Goal: Task Accomplishment & Management: Manage account settings

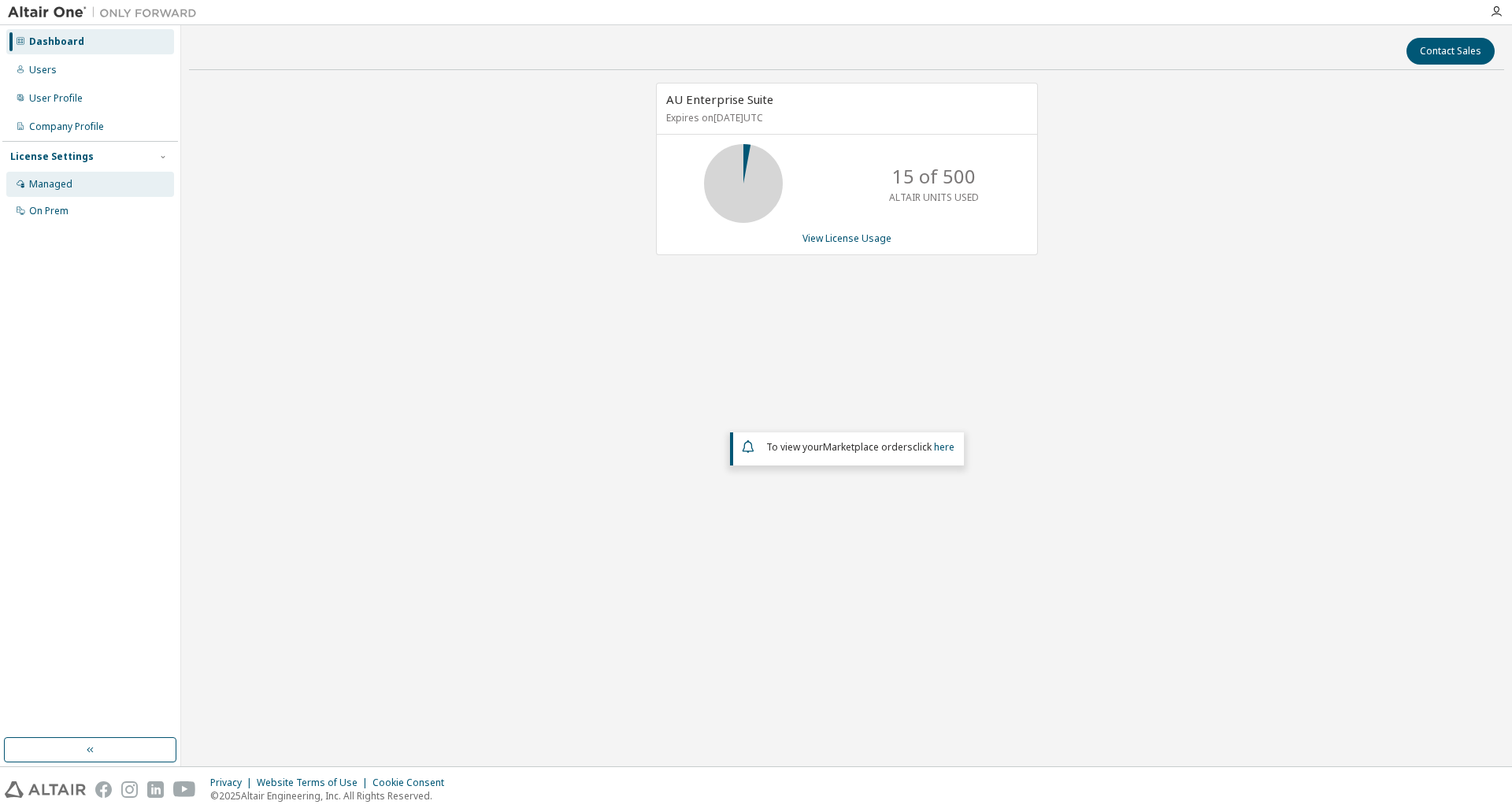
click at [64, 188] on div "Managed" at bounding box center [50, 184] width 43 height 12
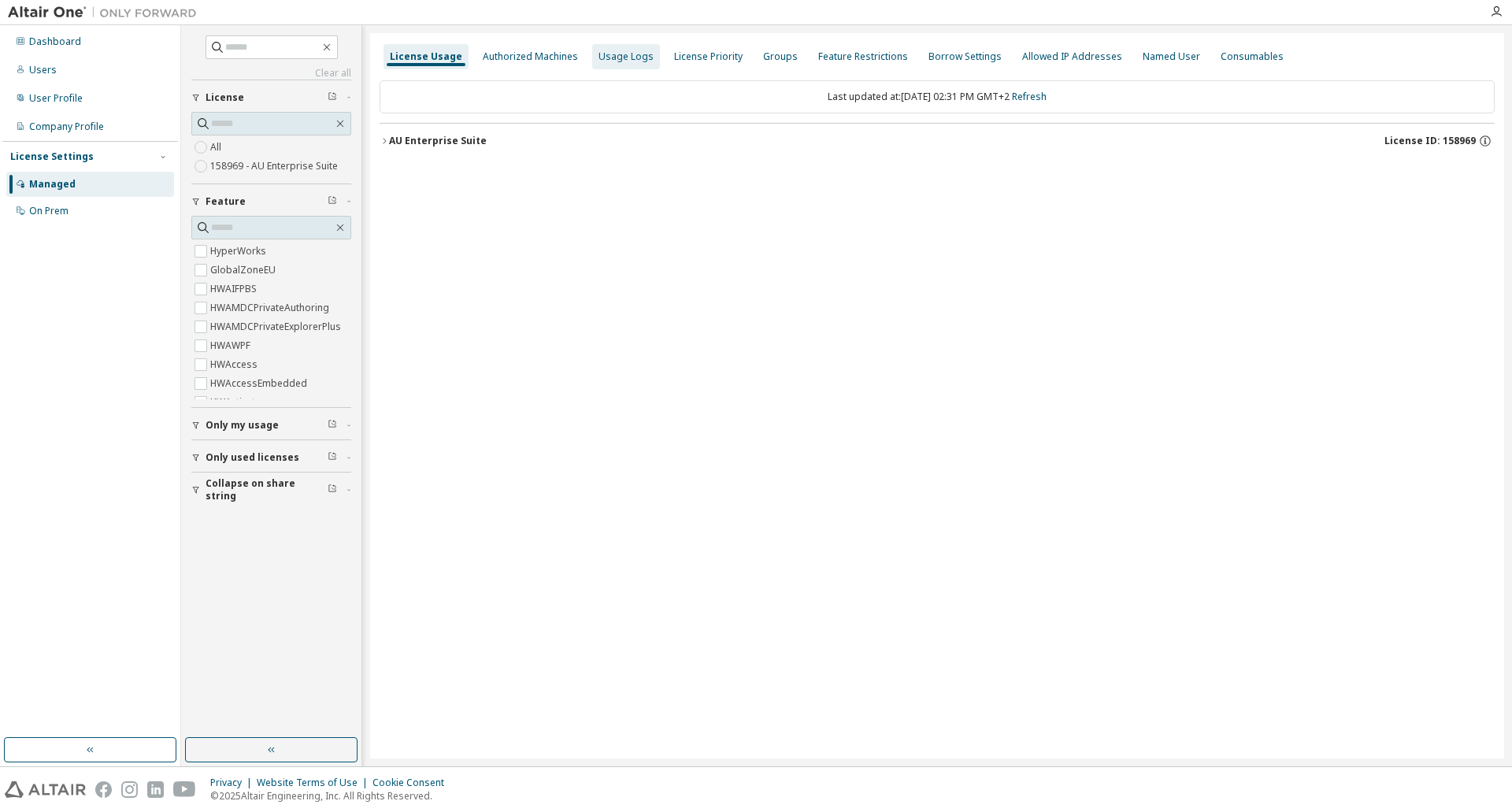
click at [617, 66] on div "Usage Logs" at bounding box center [627, 56] width 68 height 25
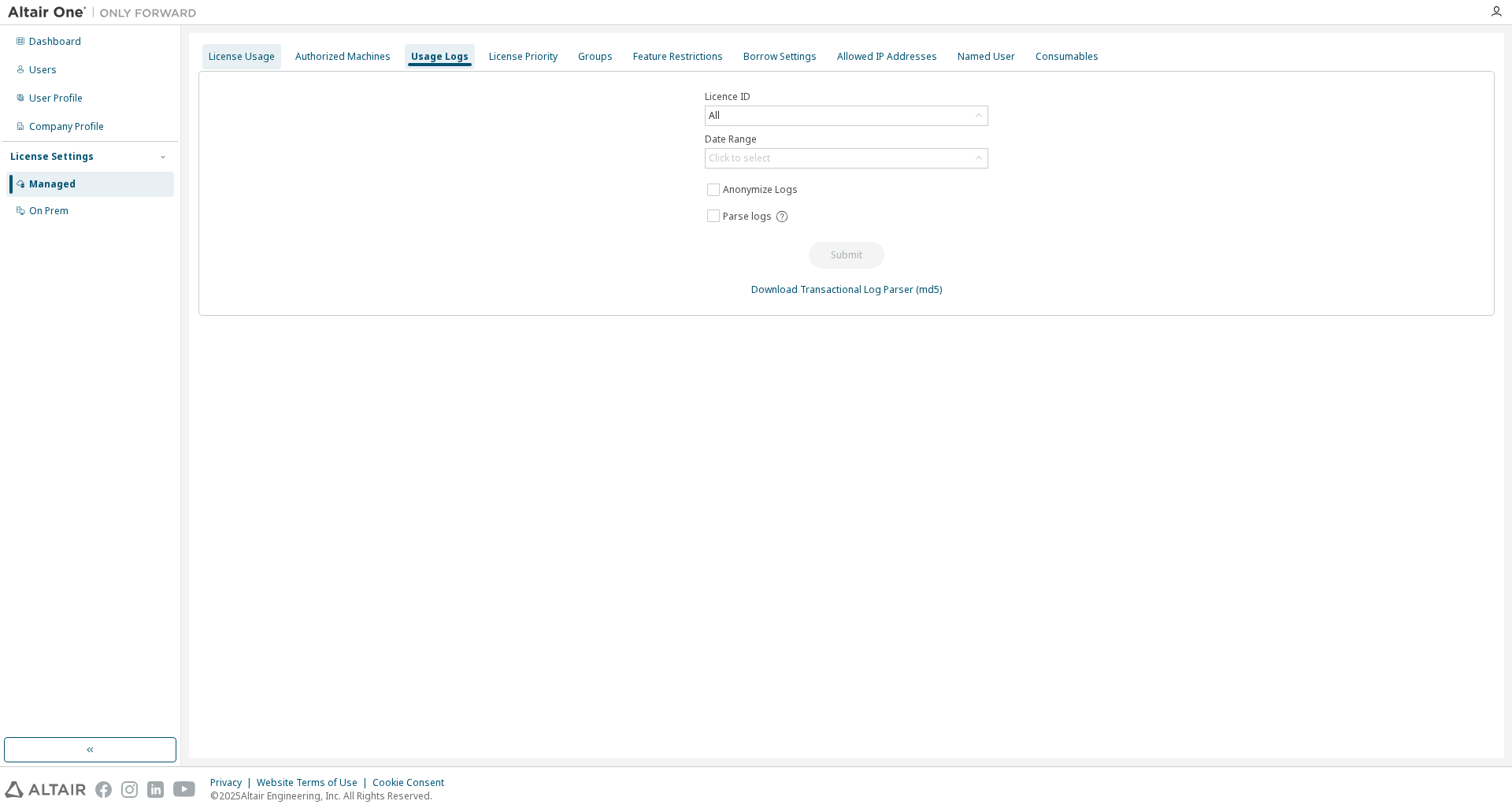
click at [252, 52] on div "License Usage" at bounding box center [241, 56] width 66 height 12
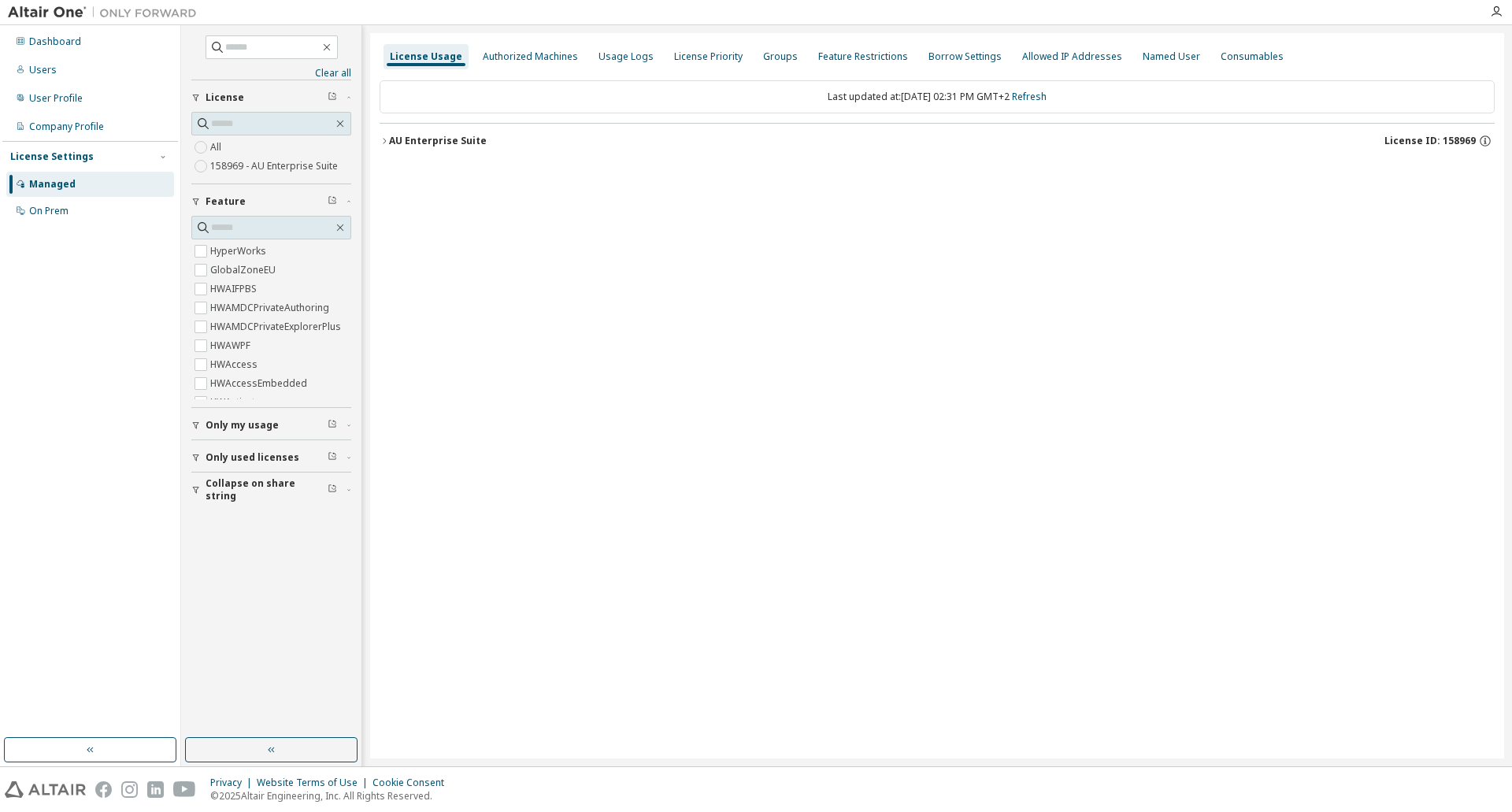
click at [388, 140] on icon "button" at bounding box center [384, 141] width 9 height 9
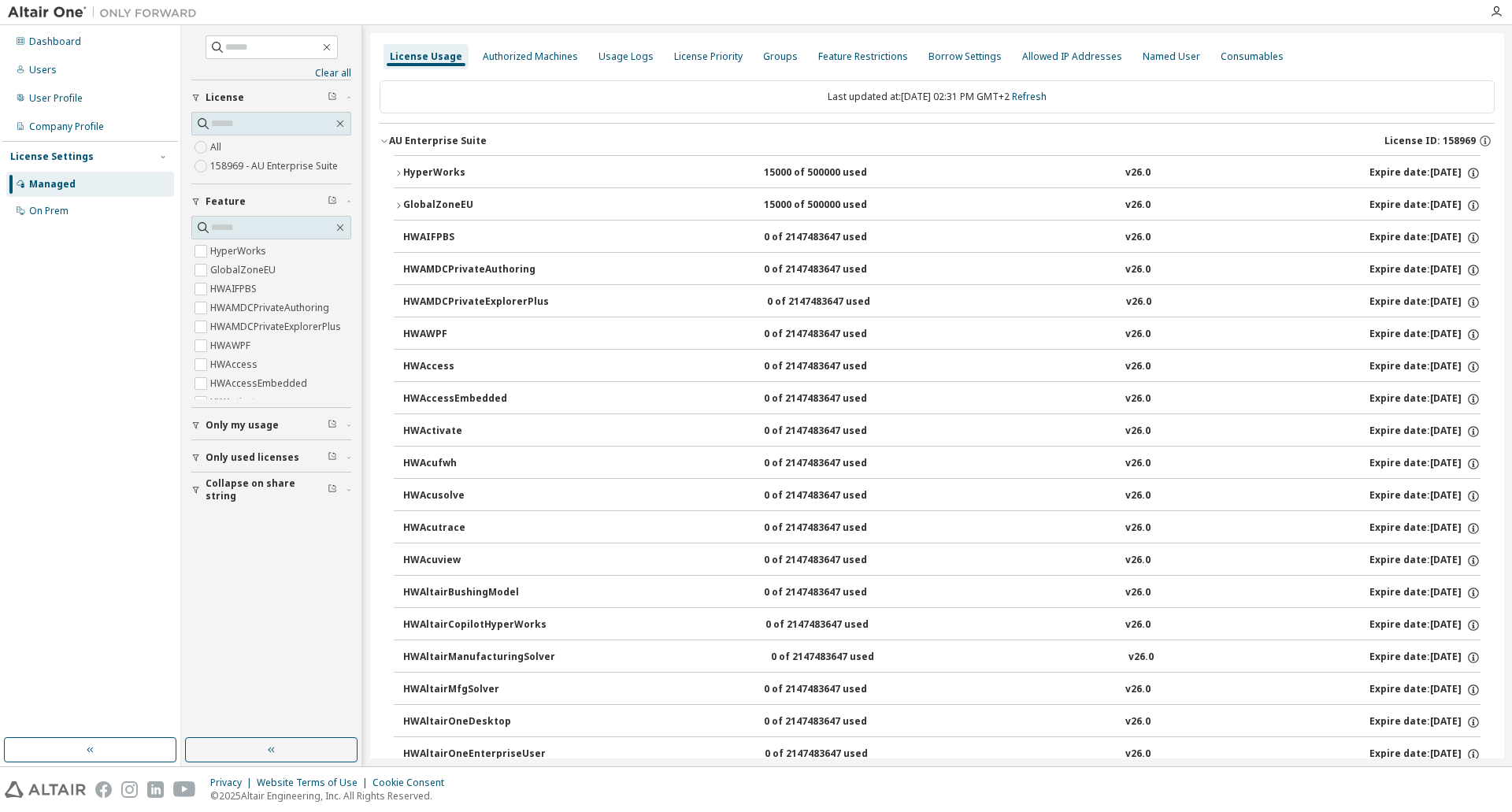
click at [398, 172] on icon "button" at bounding box center [398, 173] width 9 height 9
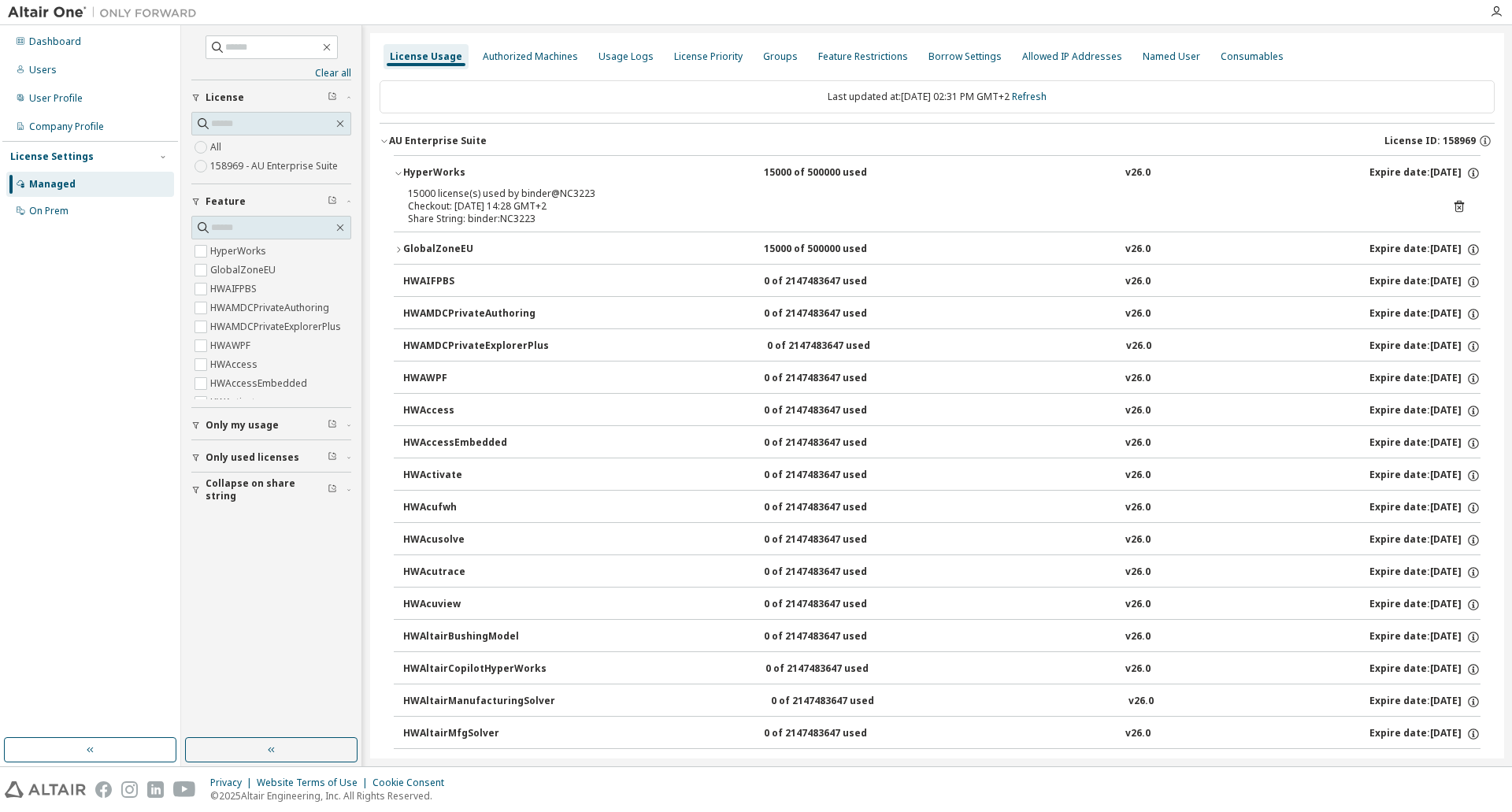
click at [398, 172] on icon "button" at bounding box center [398, 173] width 9 height 9
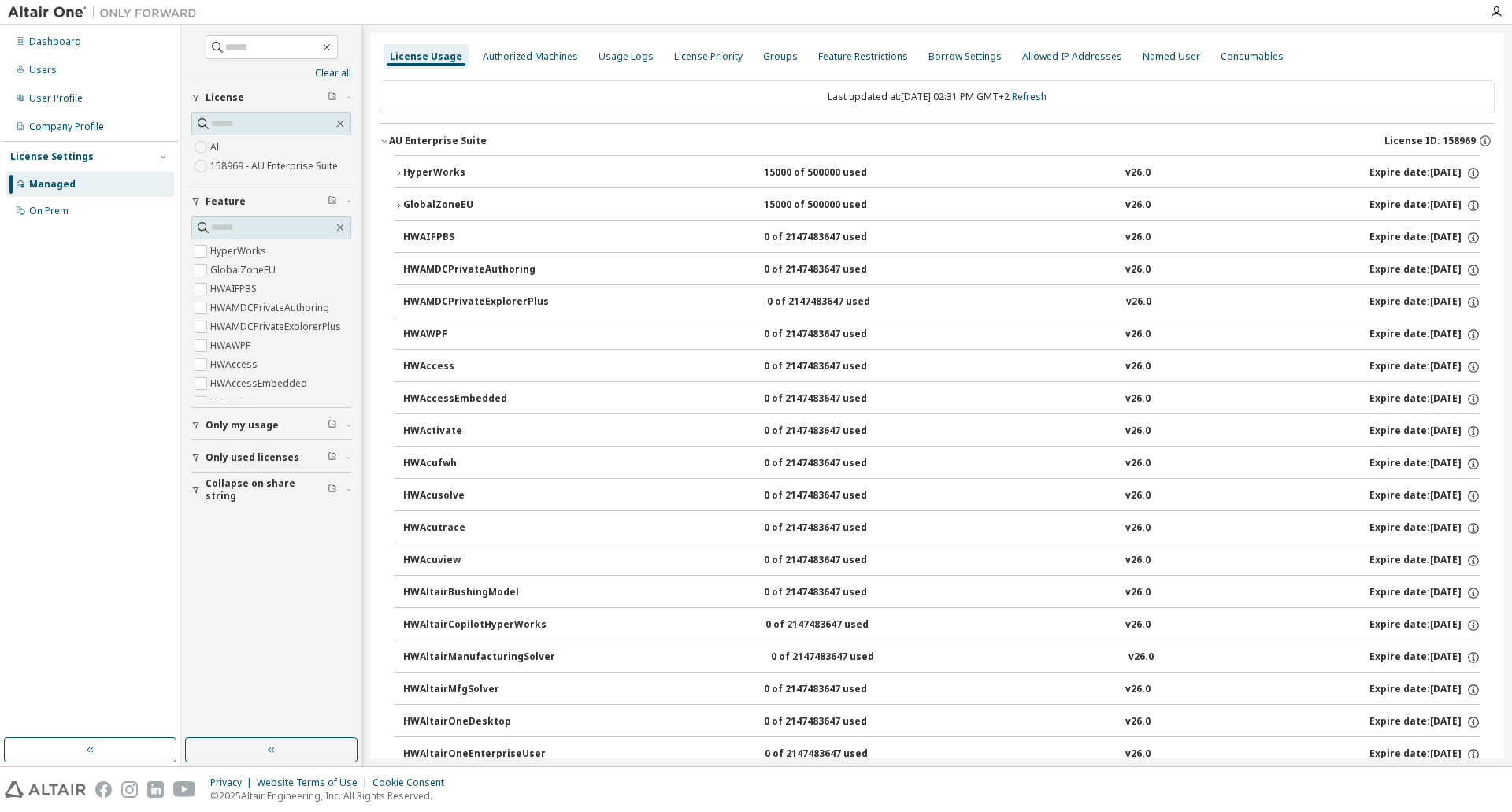
click at [403, 208] on icon "button" at bounding box center [398, 205] width 9 height 9
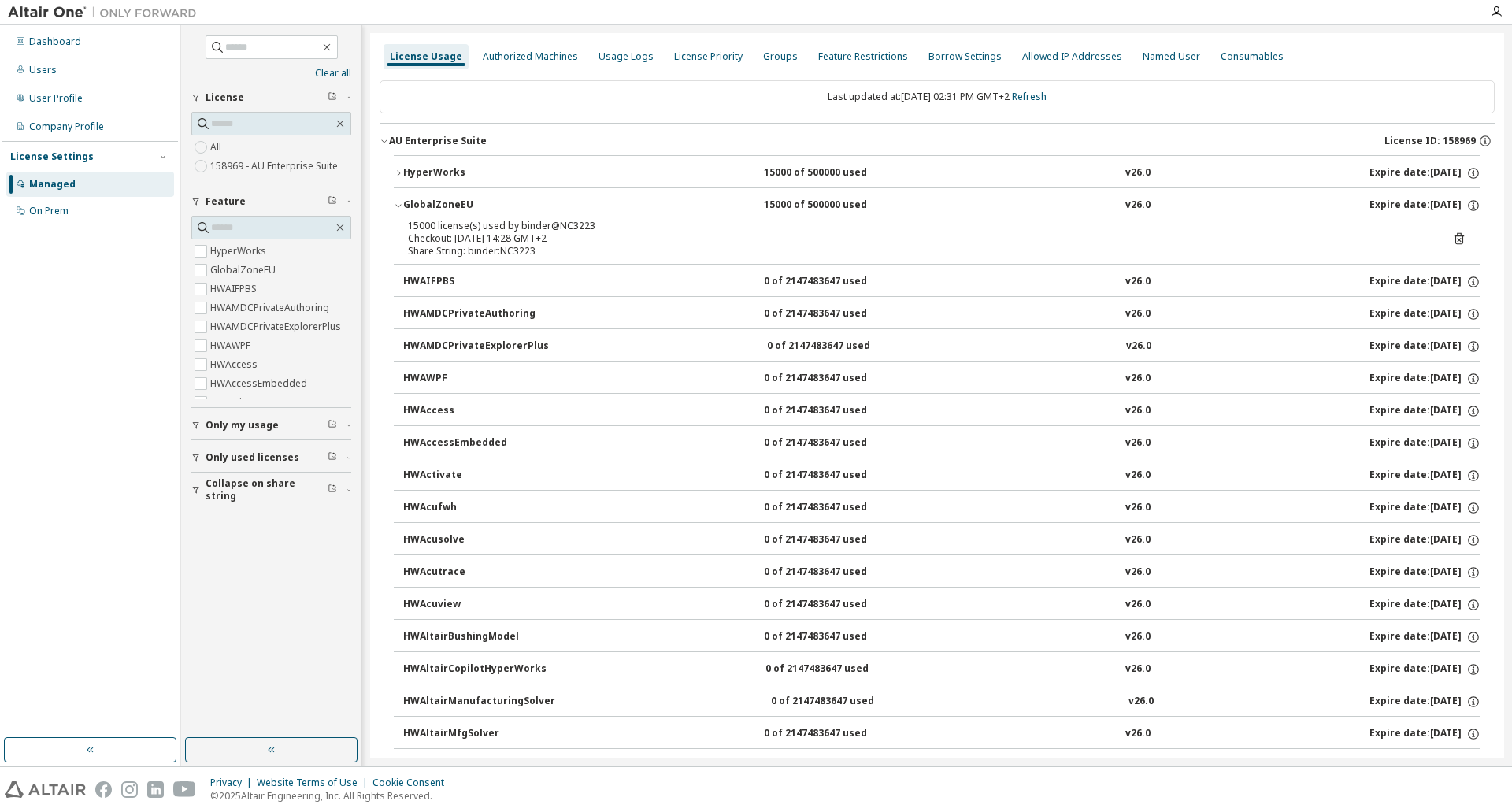
click at [398, 204] on icon "button" at bounding box center [398, 205] width 9 height 9
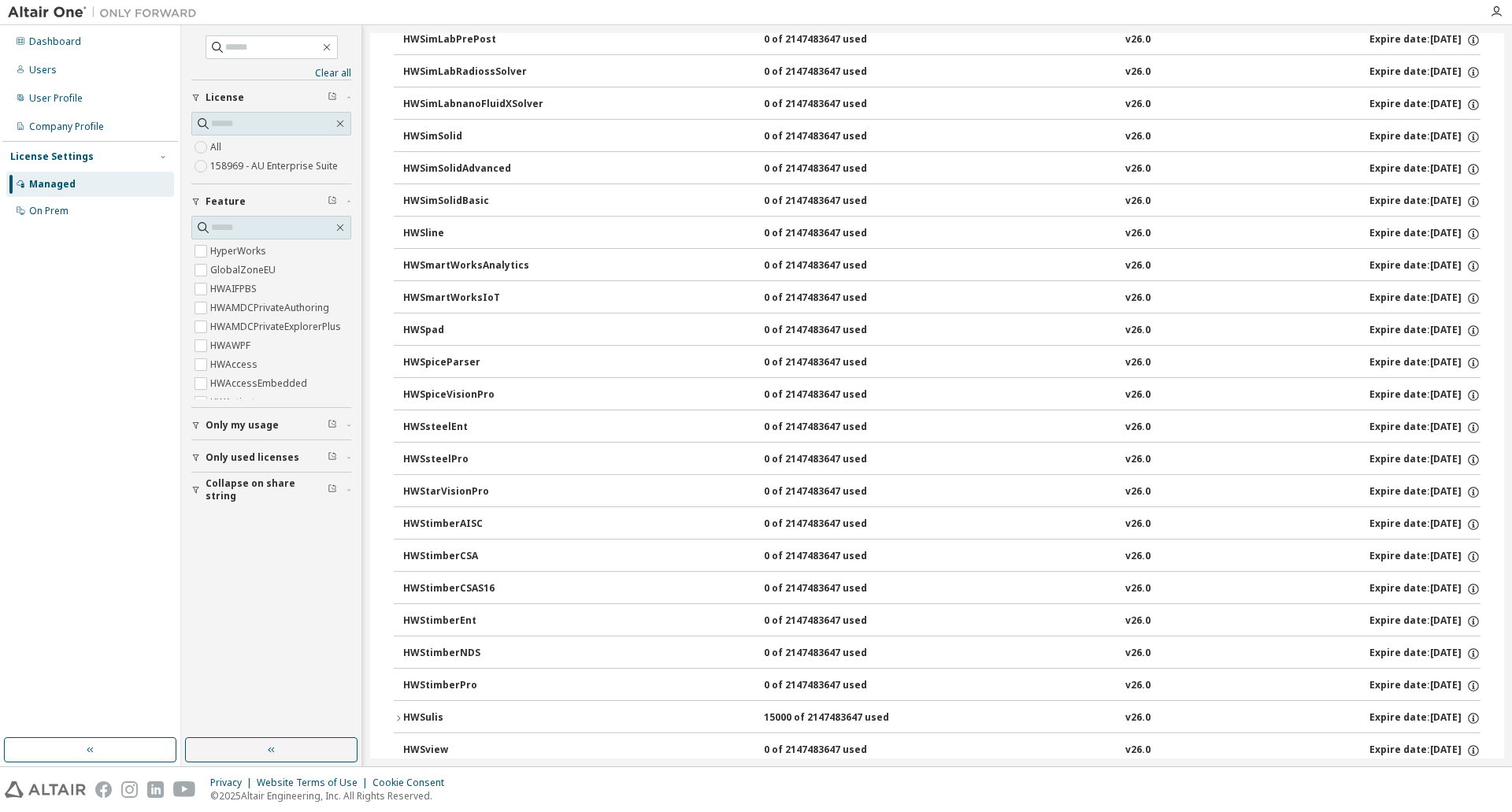
scroll to position [9690, 0]
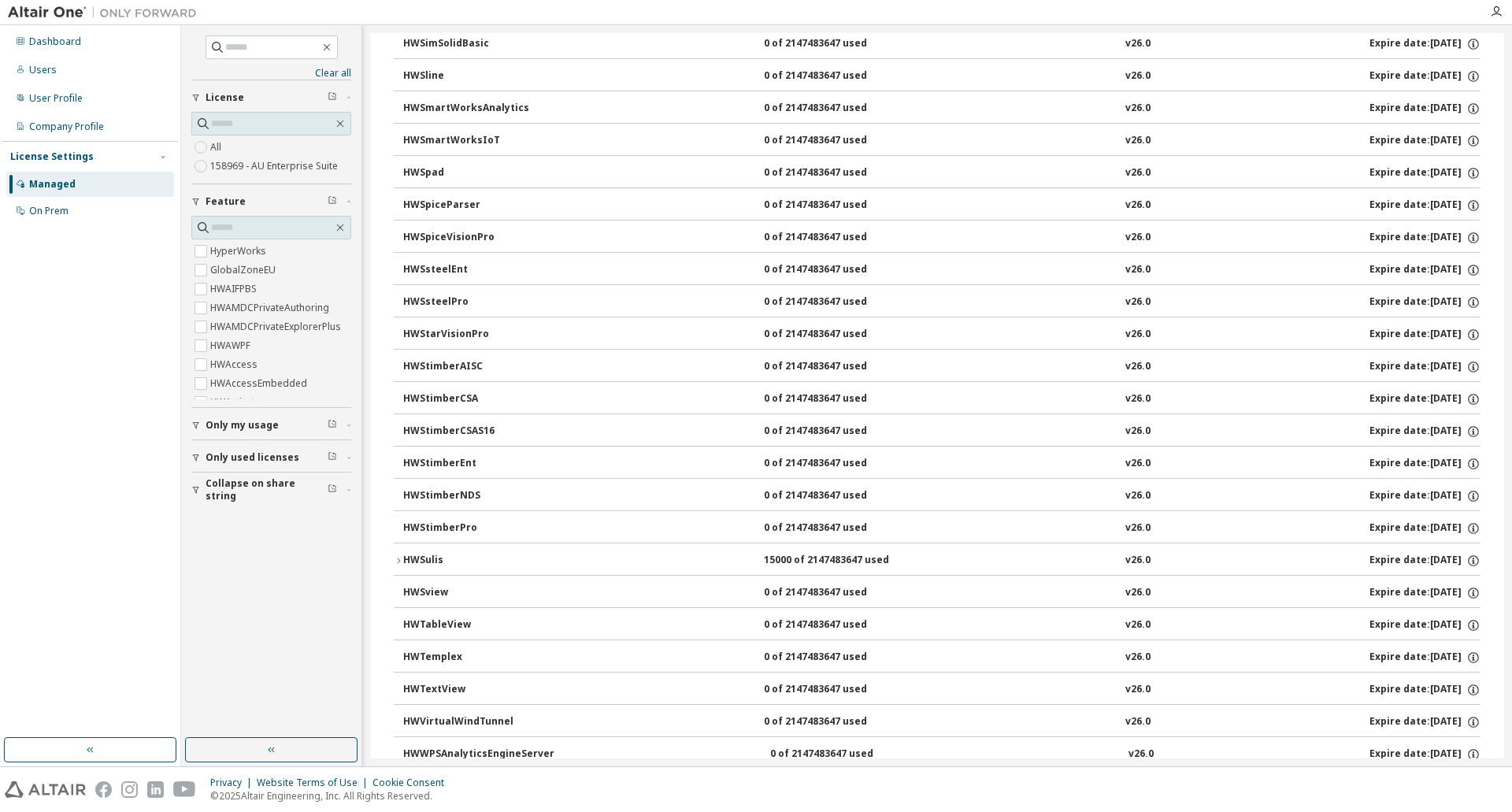
click at [398, 558] on icon "button" at bounding box center [398, 561] width 9 height 9
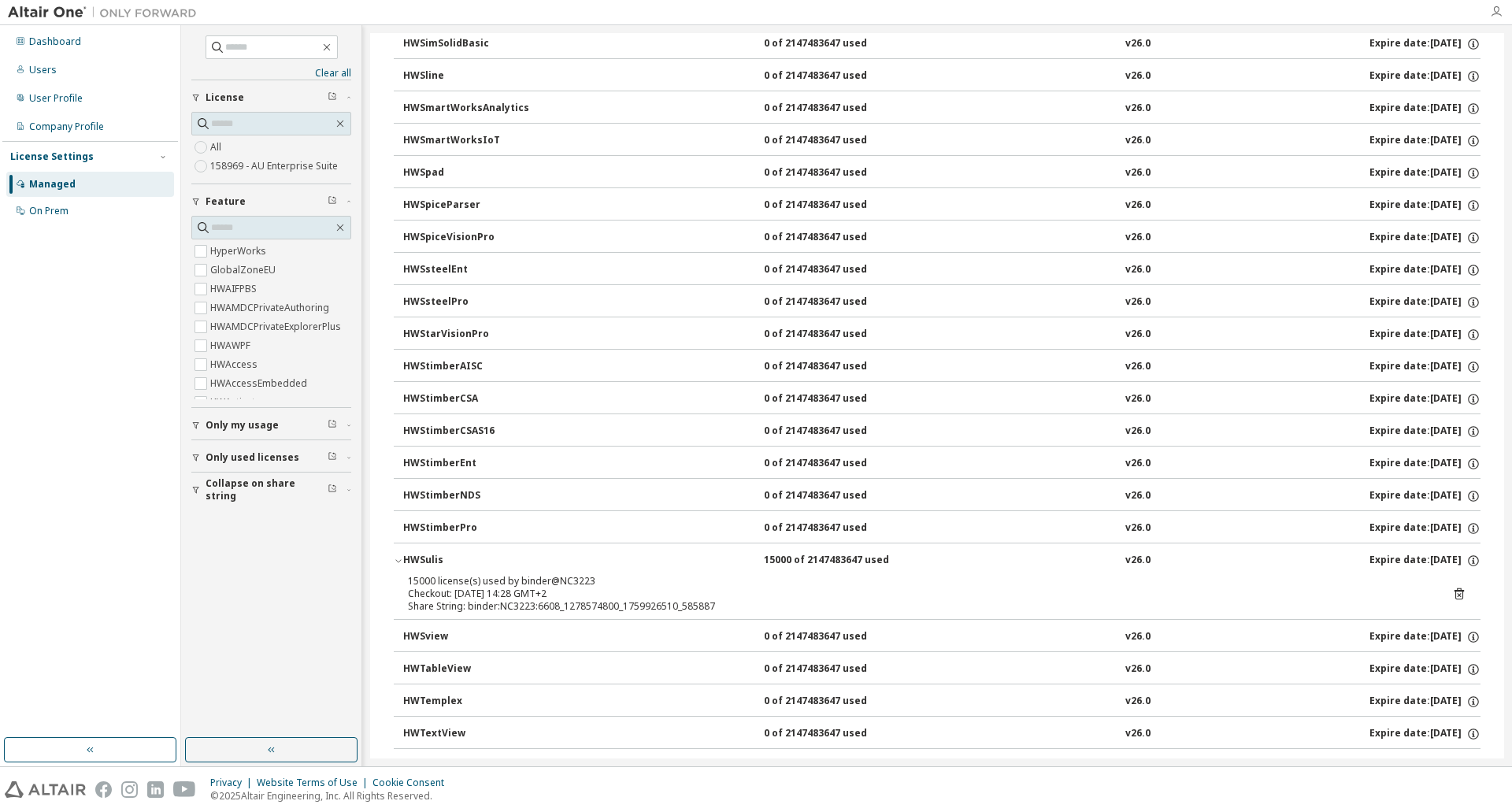
click at [1500, 11] on icon "button" at bounding box center [1496, 12] width 12 height 12
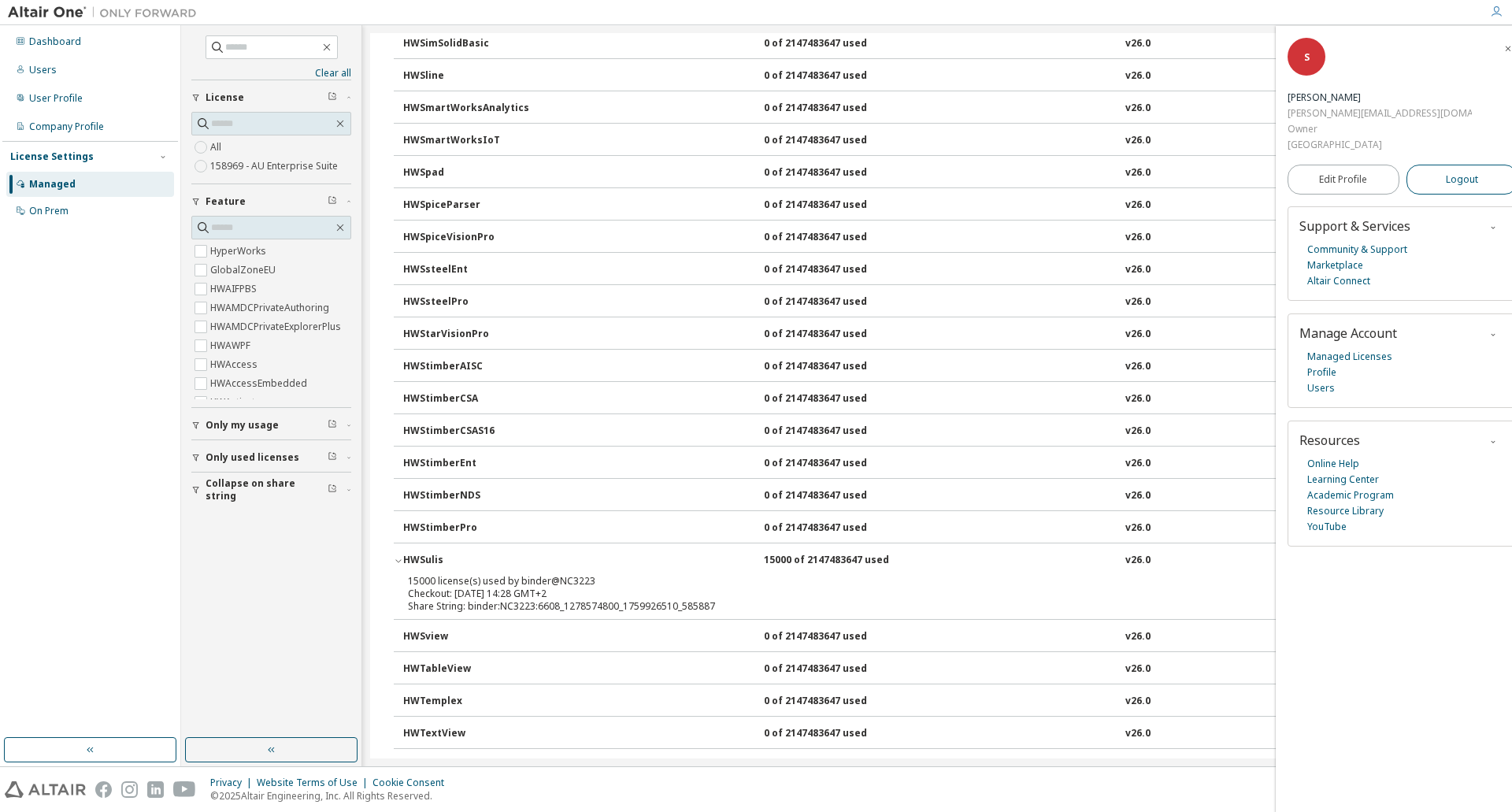
click at [1446, 172] on span "Logout" at bounding box center [1462, 179] width 32 height 16
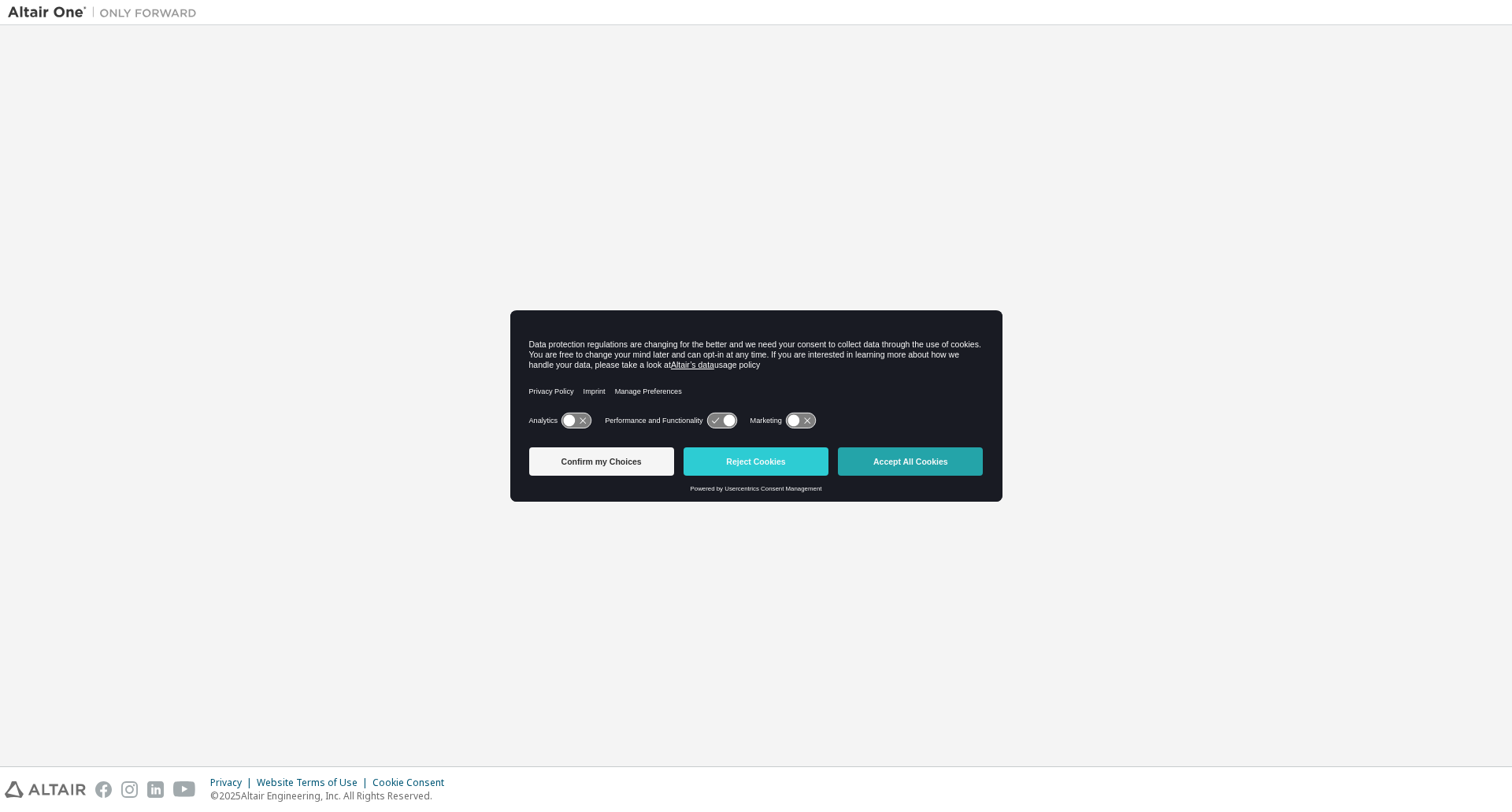
click at [901, 466] on button "Accept All Cookies" at bounding box center [910, 461] width 145 height 28
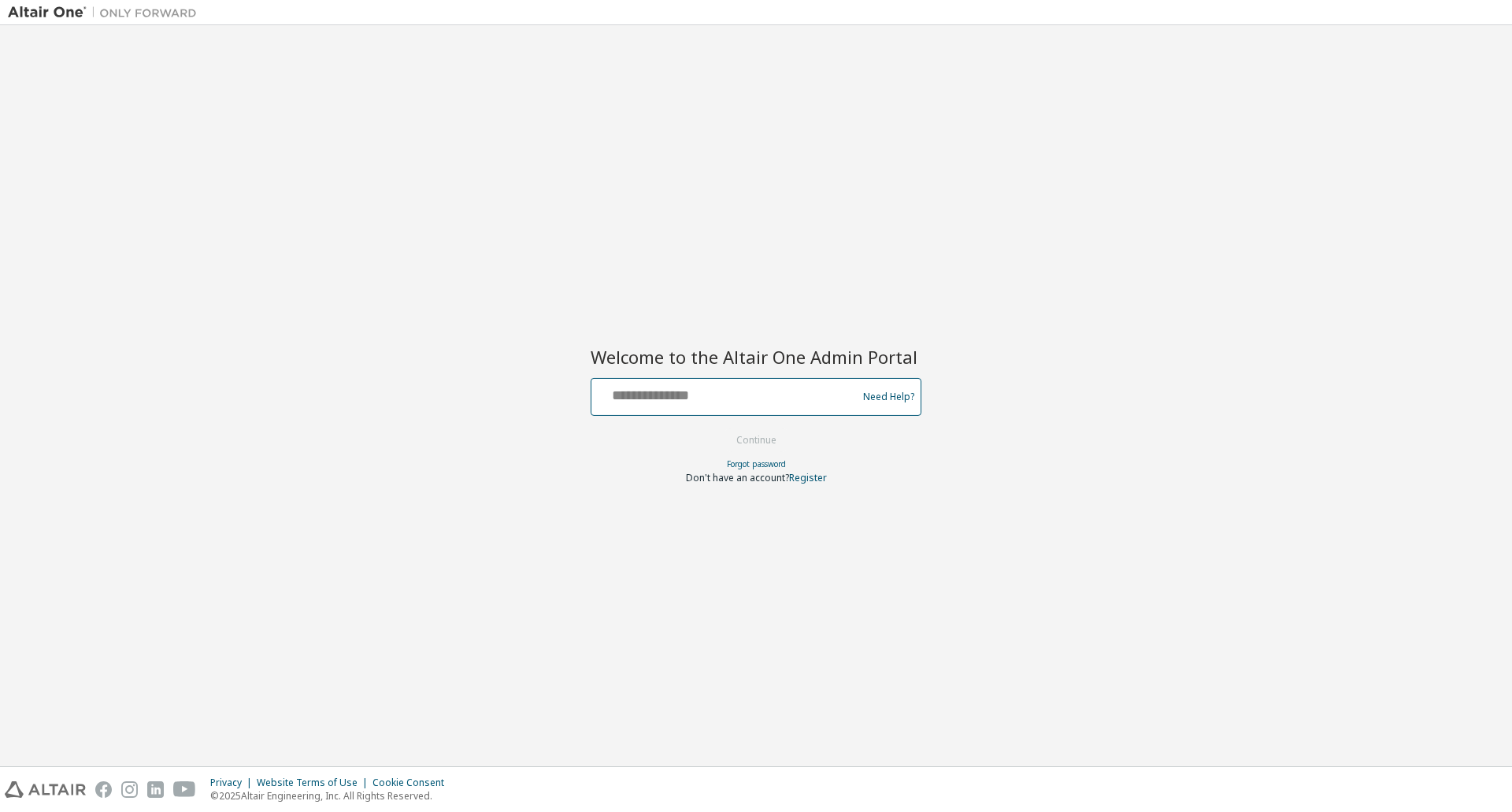
click at [627, 404] on input "text" at bounding box center [727, 394] width 258 height 23
type input "**********"
click at [757, 441] on button "Continue" at bounding box center [756, 440] width 74 height 24
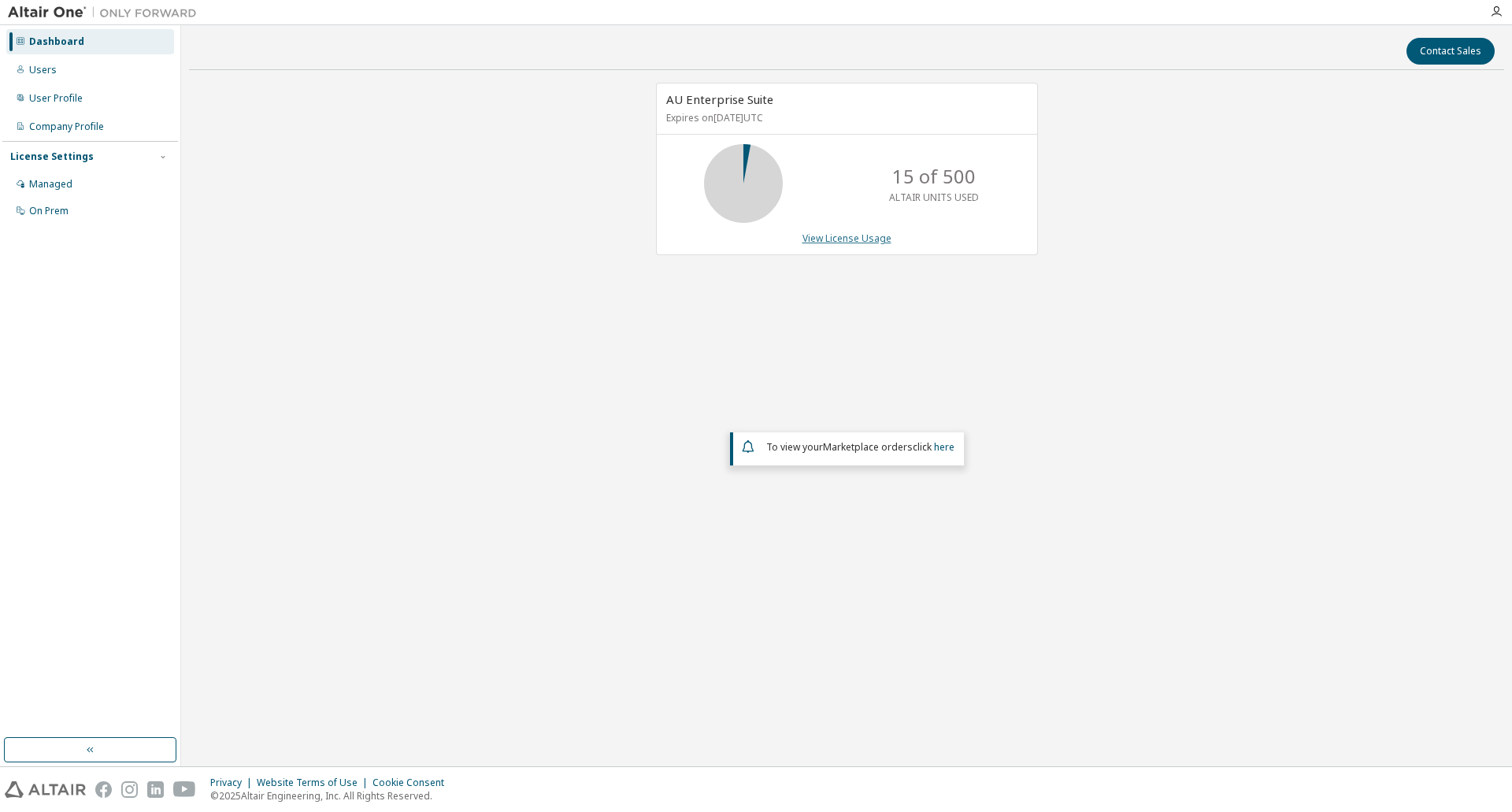
click at [826, 238] on link "View License Usage" at bounding box center [847, 238] width 89 height 13
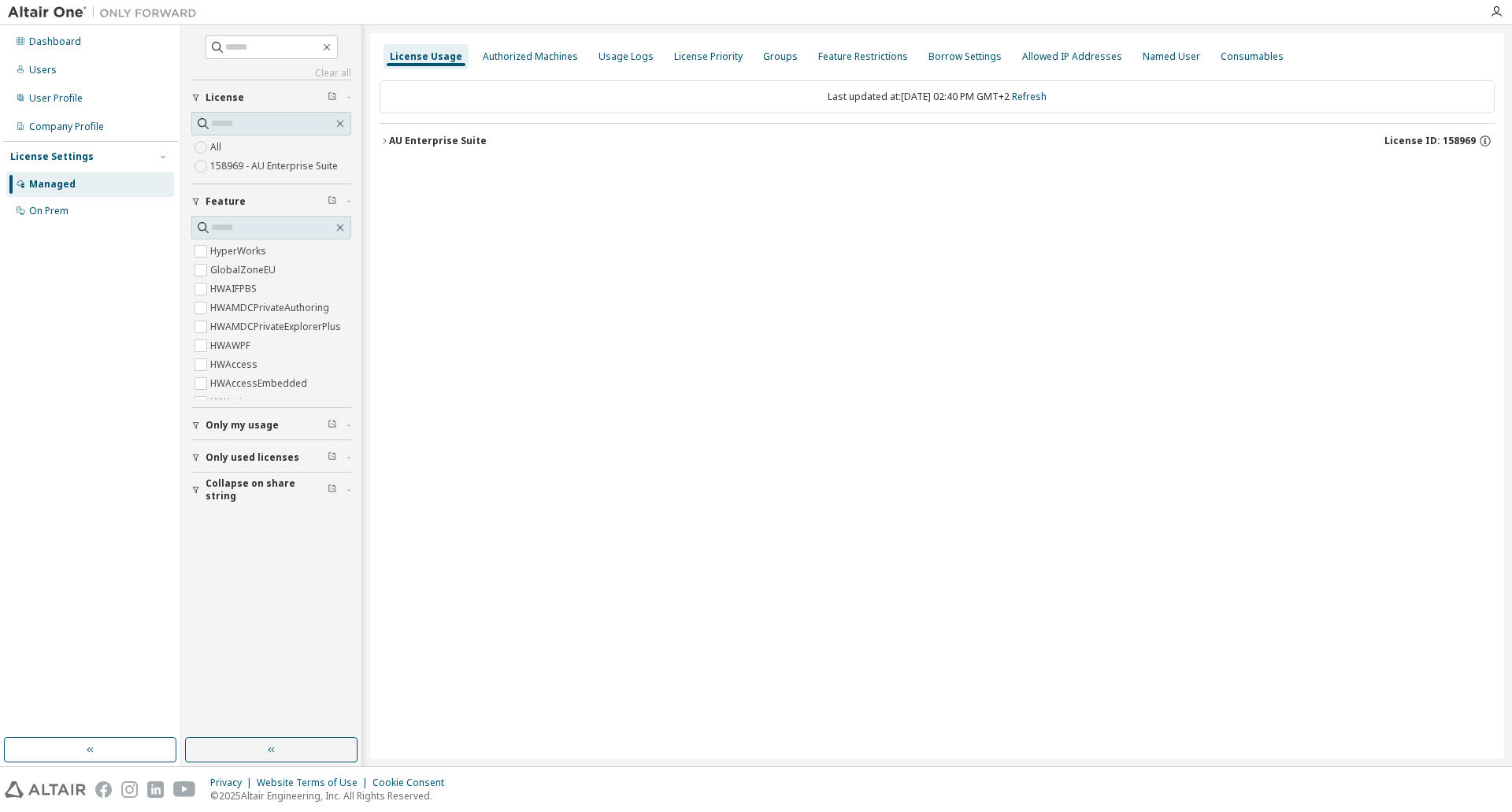
click at [384, 142] on icon "button" at bounding box center [384, 141] width 9 height 9
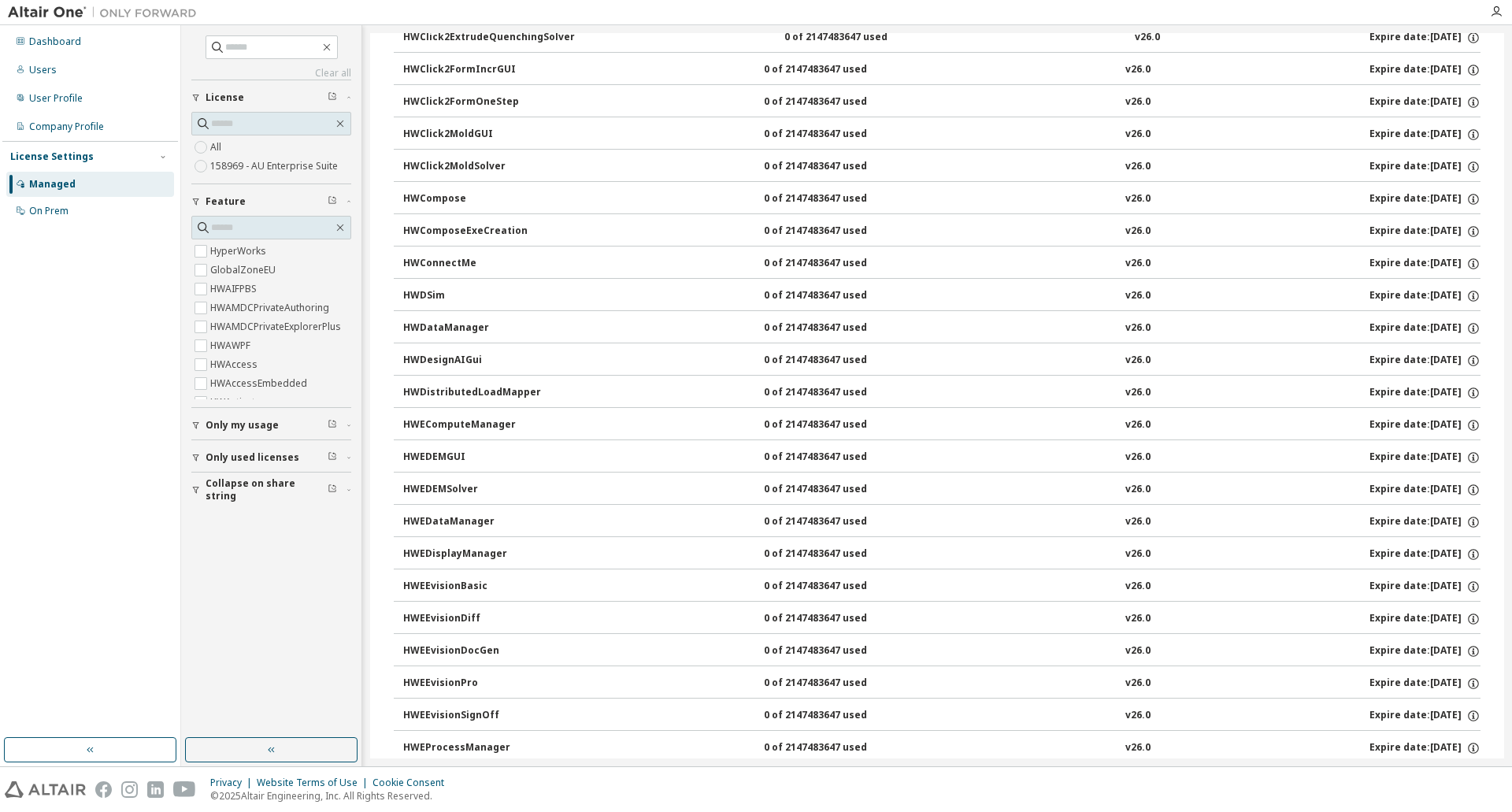
scroll to position [618, 0]
